Goal: Task Accomplishment & Management: Use online tool/utility

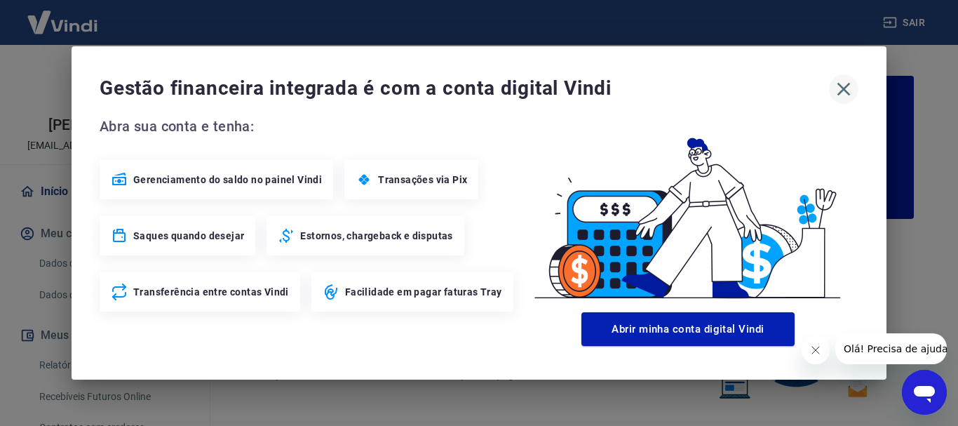
click at [842, 86] on icon "button" at bounding box center [844, 89] width 22 height 22
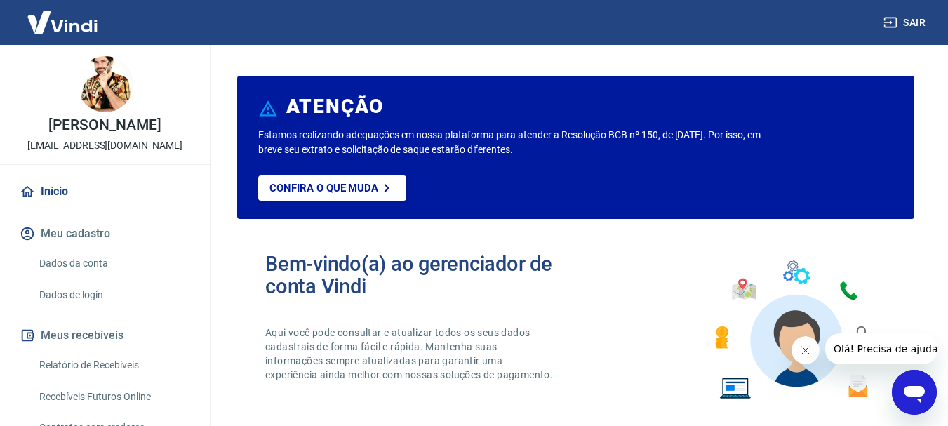
click at [123, 371] on link "Relatório de Recebíveis" at bounding box center [113, 365] width 159 height 29
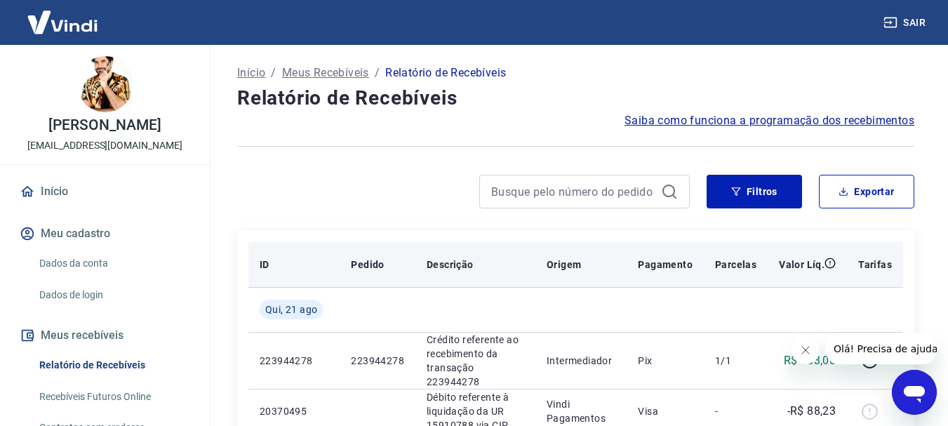
scroll to position [117, 0]
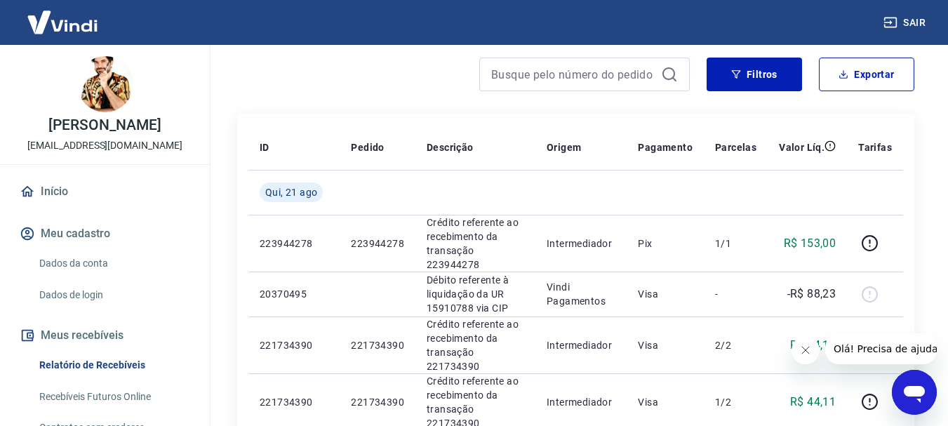
click at [122, 398] on link "Recebíveis Futuros Online" at bounding box center [113, 396] width 159 height 29
